Goal: Task Accomplishment & Management: Complete application form

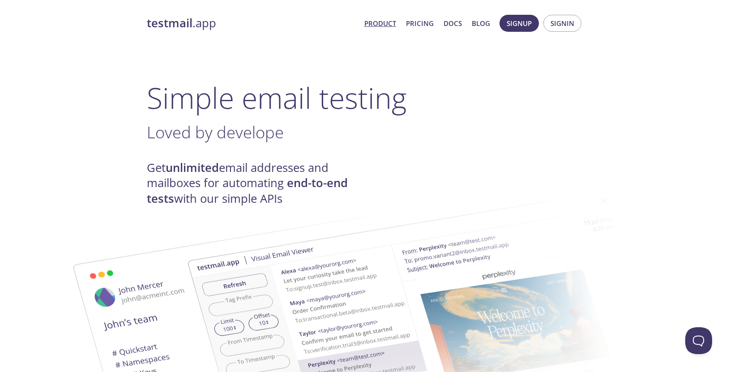
click at [307, 30] on link "testmail .app" at bounding box center [252, 23] width 210 height 15
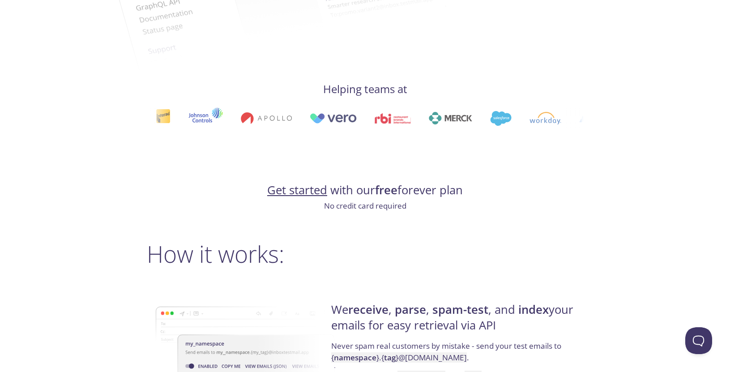
scroll to position [423, 0]
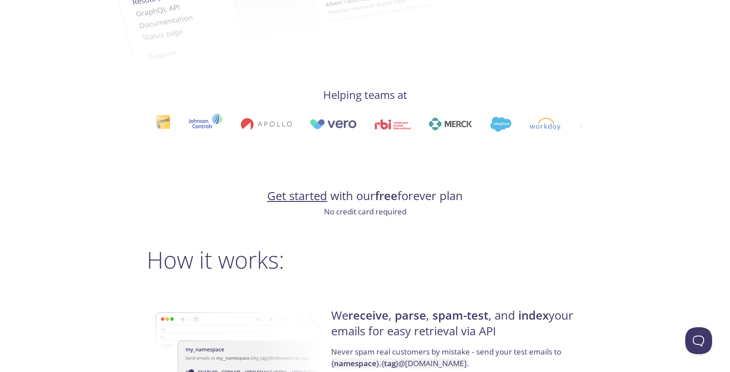
click at [303, 198] on link "Get started" at bounding box center [297, 196] width 60 height 16
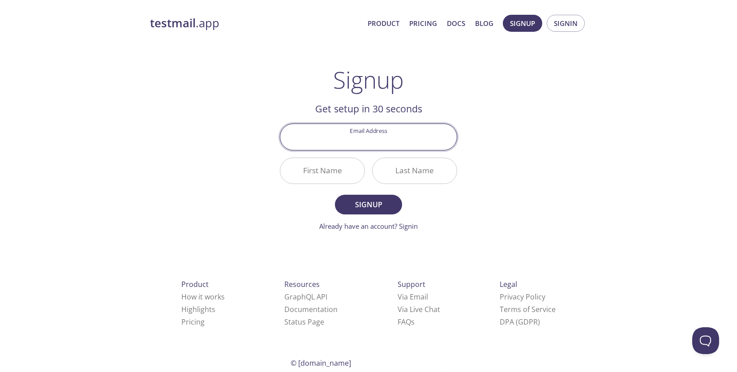
click at [377, 138] on input "Email Address" at bounding box center [368, 137] width 176 height 26
type input "p"
type input "test1234pp"
click at [329, 168] on input "First Name" at bounding box center [322, 171] width 84 height 26
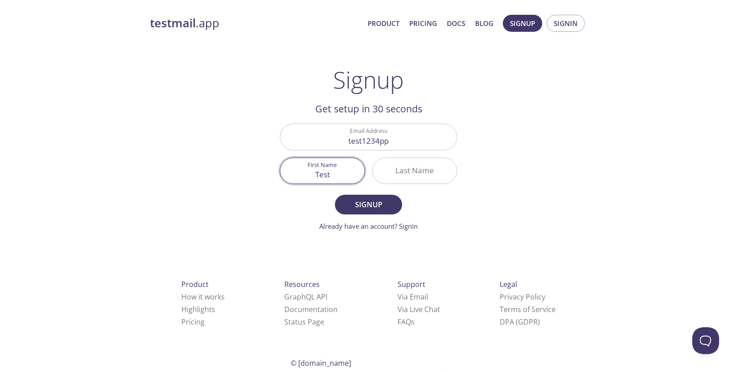
type input "Test"
click at [429, 169] on input "Last Name" at bounding box center [415, 171] width 84 height 26
type input "pp"
click at [366, 209] on span "Signup" at bounding box center [368, 204] width 47 height 13
click at [399, 143] on input "test1234pp" at bounding box center [368, 137] width 176 height 26
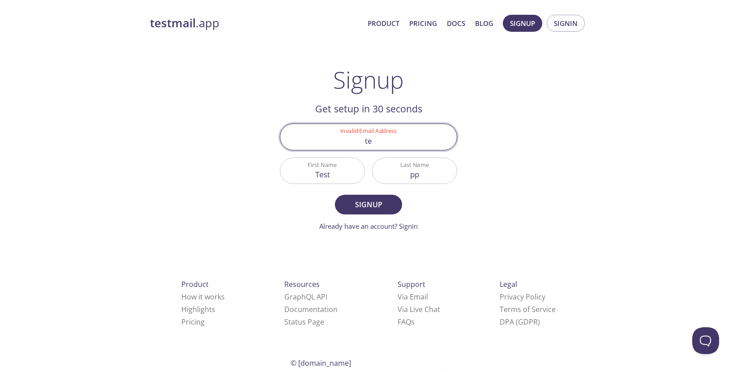
type input "t"
